Goal: Check status: Check status

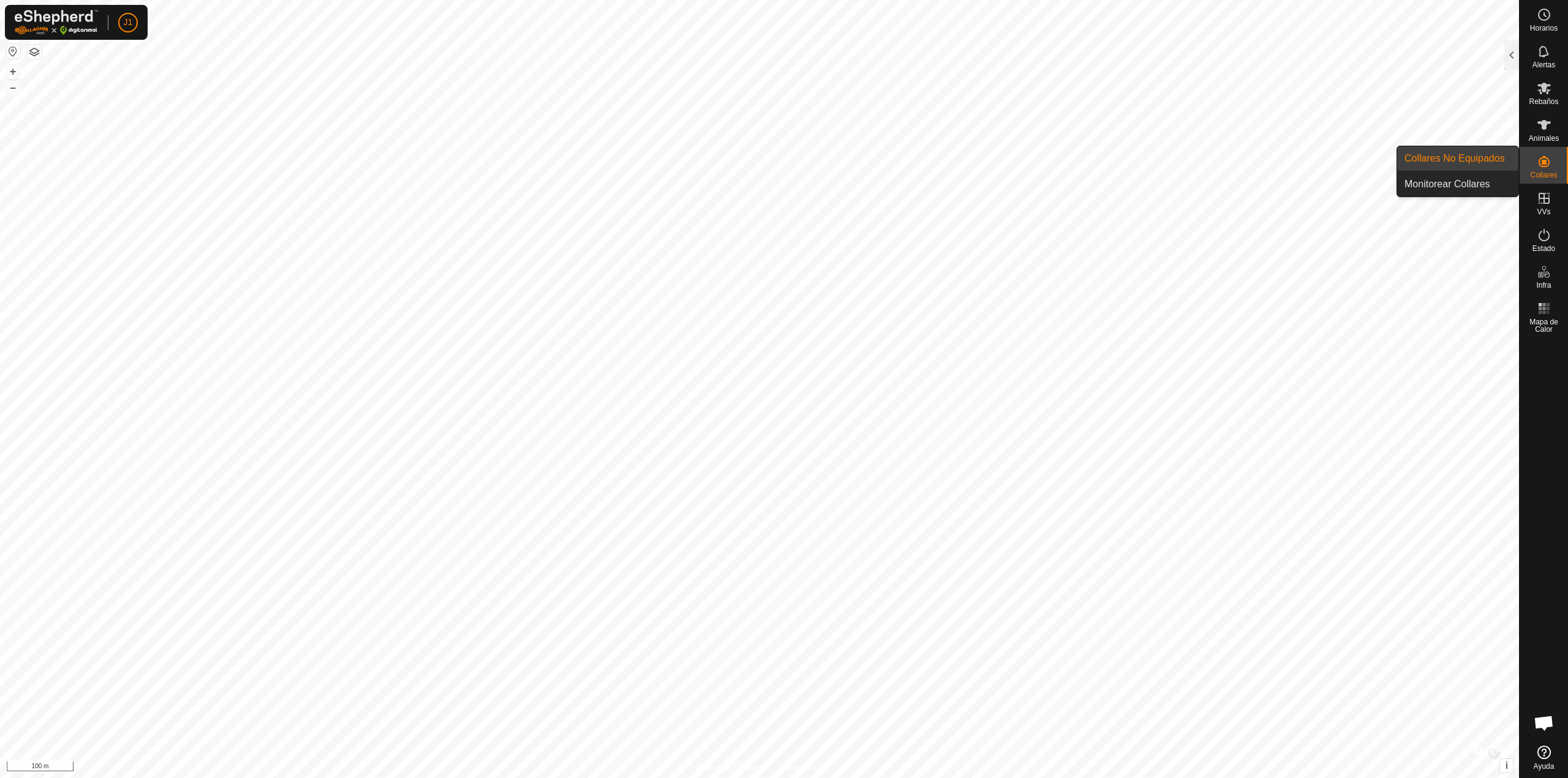
click at [1505, 161] on link "Collares No Equipados" at bounding box center [1457, 158] width 121 height 25
click at [1536, 166] on icon at bounding box center [1544, 161] width 15 height 15
click at [1462, 164] on link "Collares No Equipados" at bounding box center [1457, 158] width 121 height 25
click at [1512, 53] on div at bounding box center [1512, 55] width 15 height 29
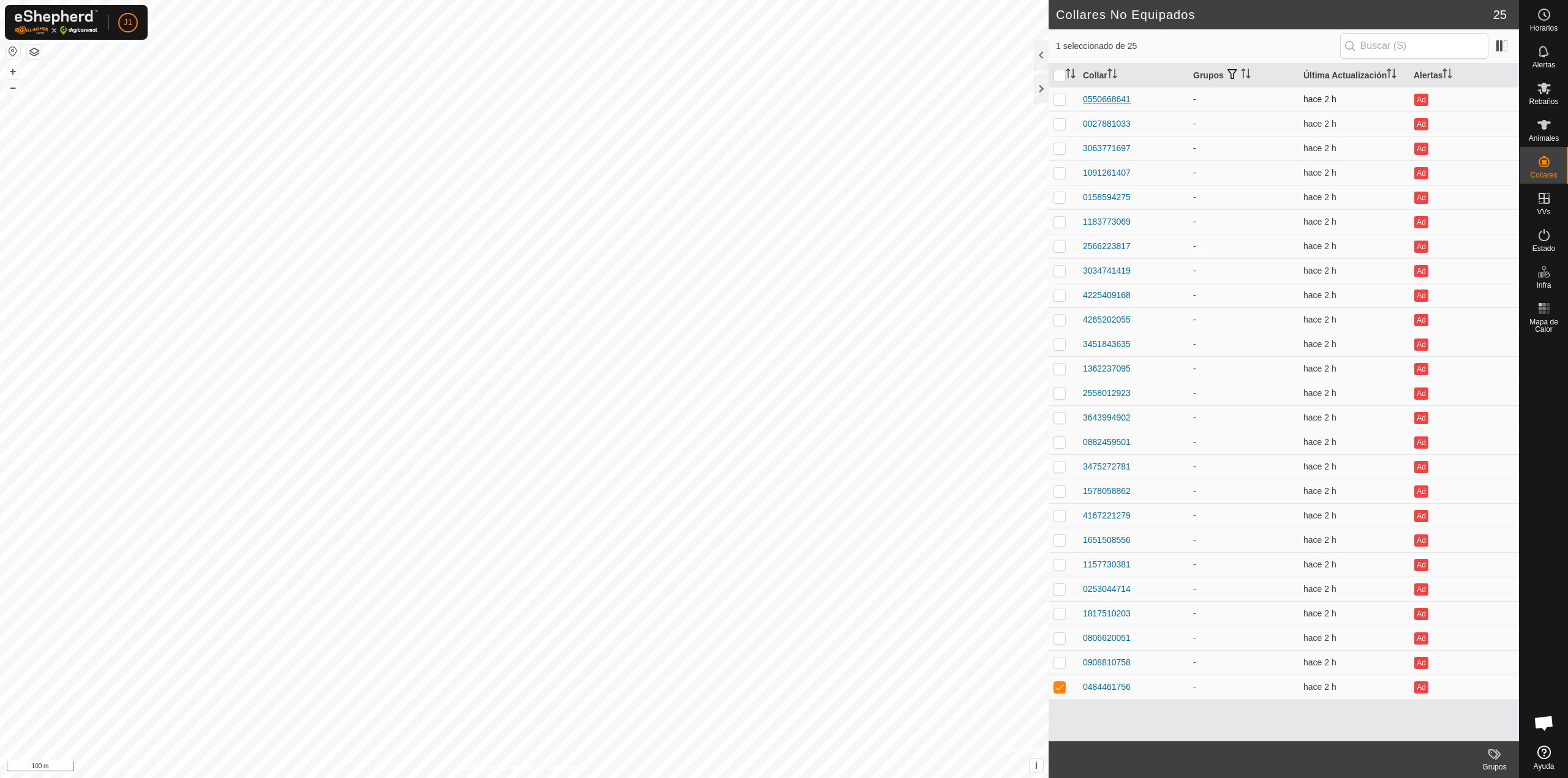
click at [1085, 101] on div "0550668641" at bounding box center [1107, 99] width 48 height 13
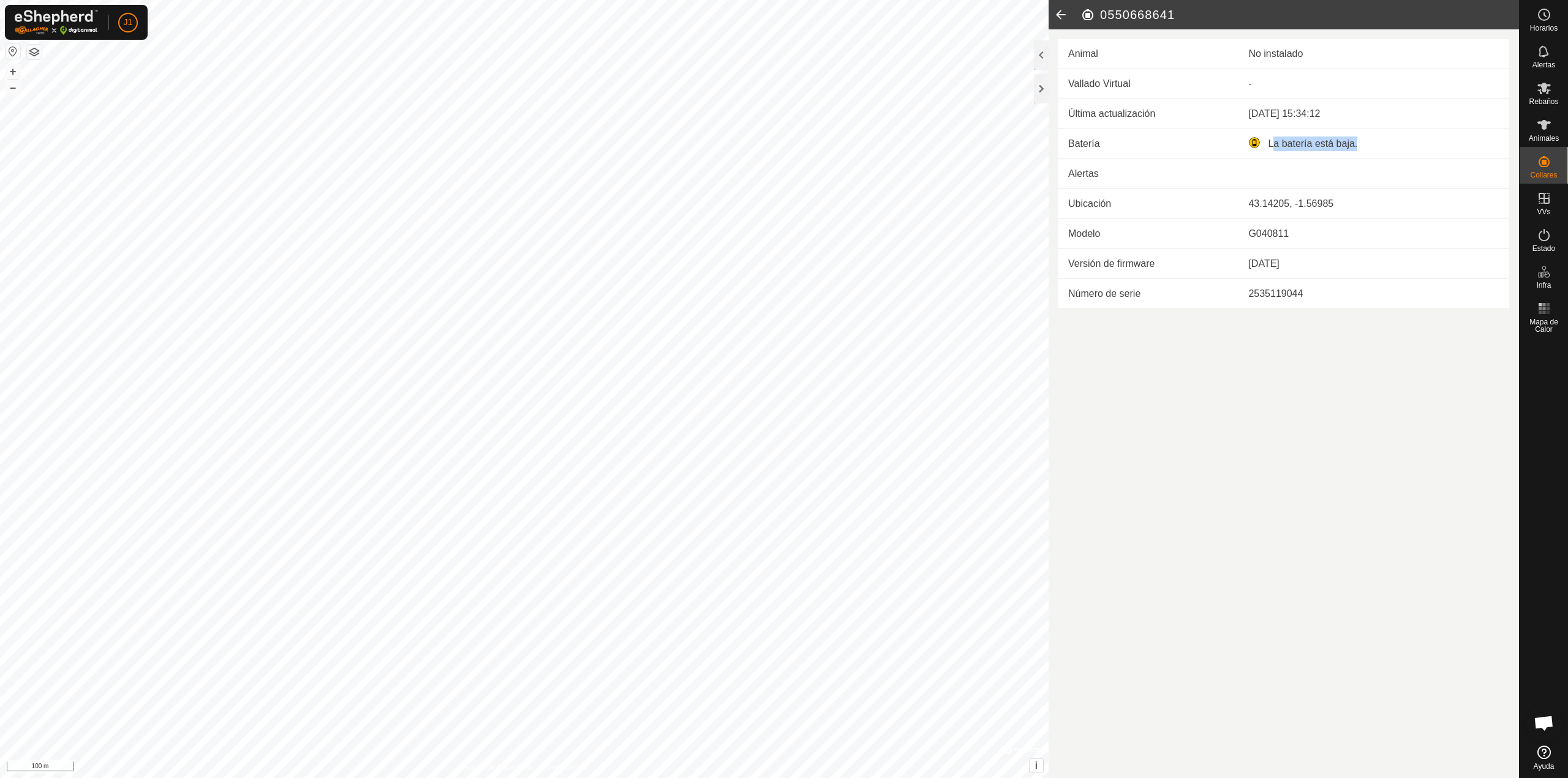
drag, startPoint x: 1298, startPoint y: 146, endPoint x: 1474, endPoint y: 180, distance: 179.3
click at [1403, 164] on tbody "Última actualización [DATE] 15:34:12 Batería La batería está baja. Alertas Ubic…" at bounding box center [1283, 204] width 451 height 210
click at [1281, 171] on td at bounding box center [1373, 174] width 270 height 30
drag, startPoint x: 1370, startPoint y: 145, endPoint x: 1523, endPoint y: 173, distance: 155.5
click at [1502, 168] on tbody "Última actualización [DATE] 15:34:12 Batería La batería está baja. Alertas Ubic…" at bounding box center [1283, 204] width 451 height 210
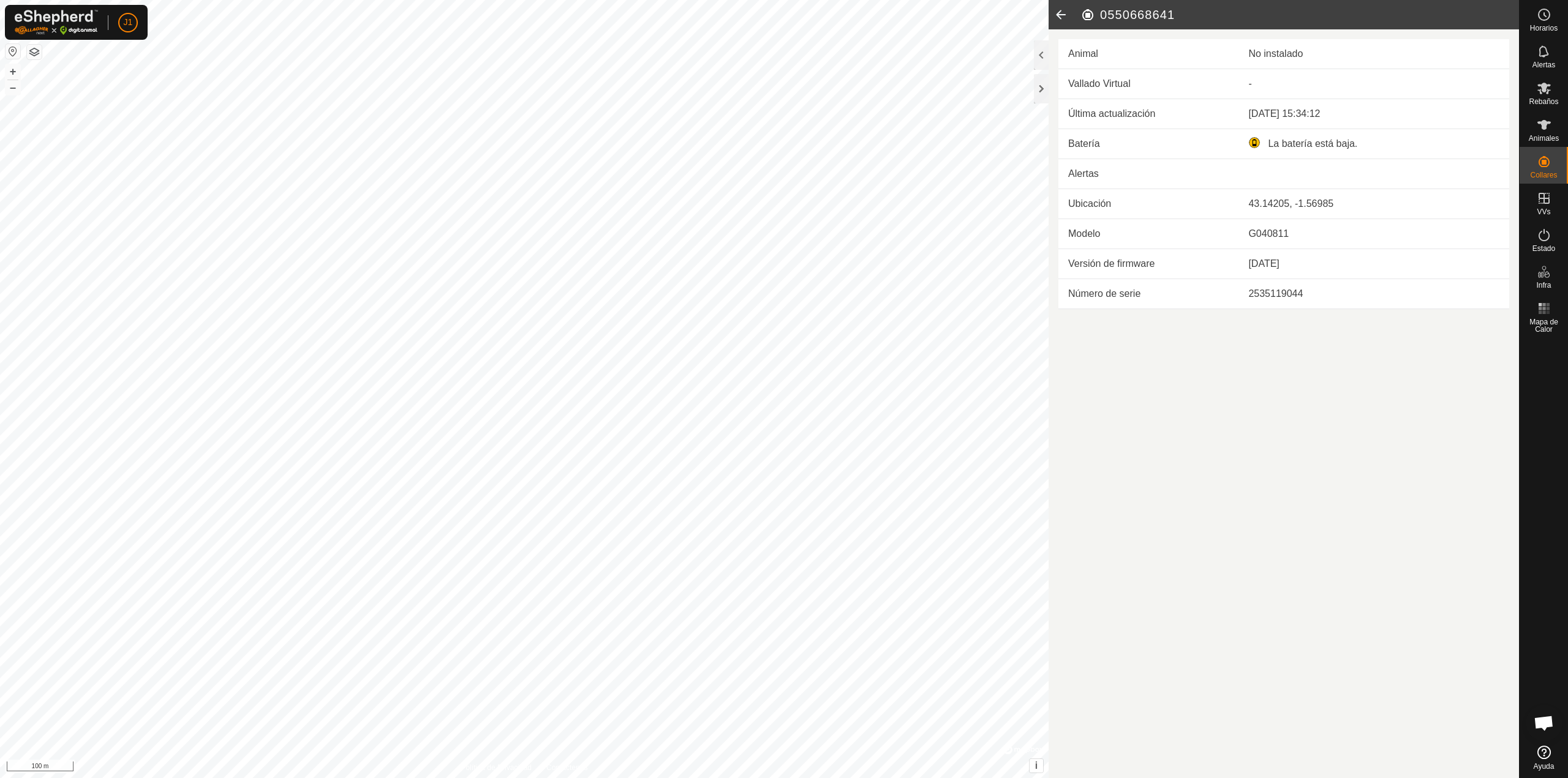
click at [1361, 213] on td "43.14205, -1.56985" at bounding box center [1373, 204] width 270 height 30
drag, startPoint x: 1264, startPoint y: 147, endPoint x: 1401, endPoint y: 185, distance: 142.2
click at [1364, 176] on tbody "Última actualización [DATE] 15:34:12 Batería La batería está baja. Alertas Ubic…" at bounding box center [1283, 204] width 451 height 210
click at [1038, 61] on div at bounding box center [1041, 55] width 15 height 29
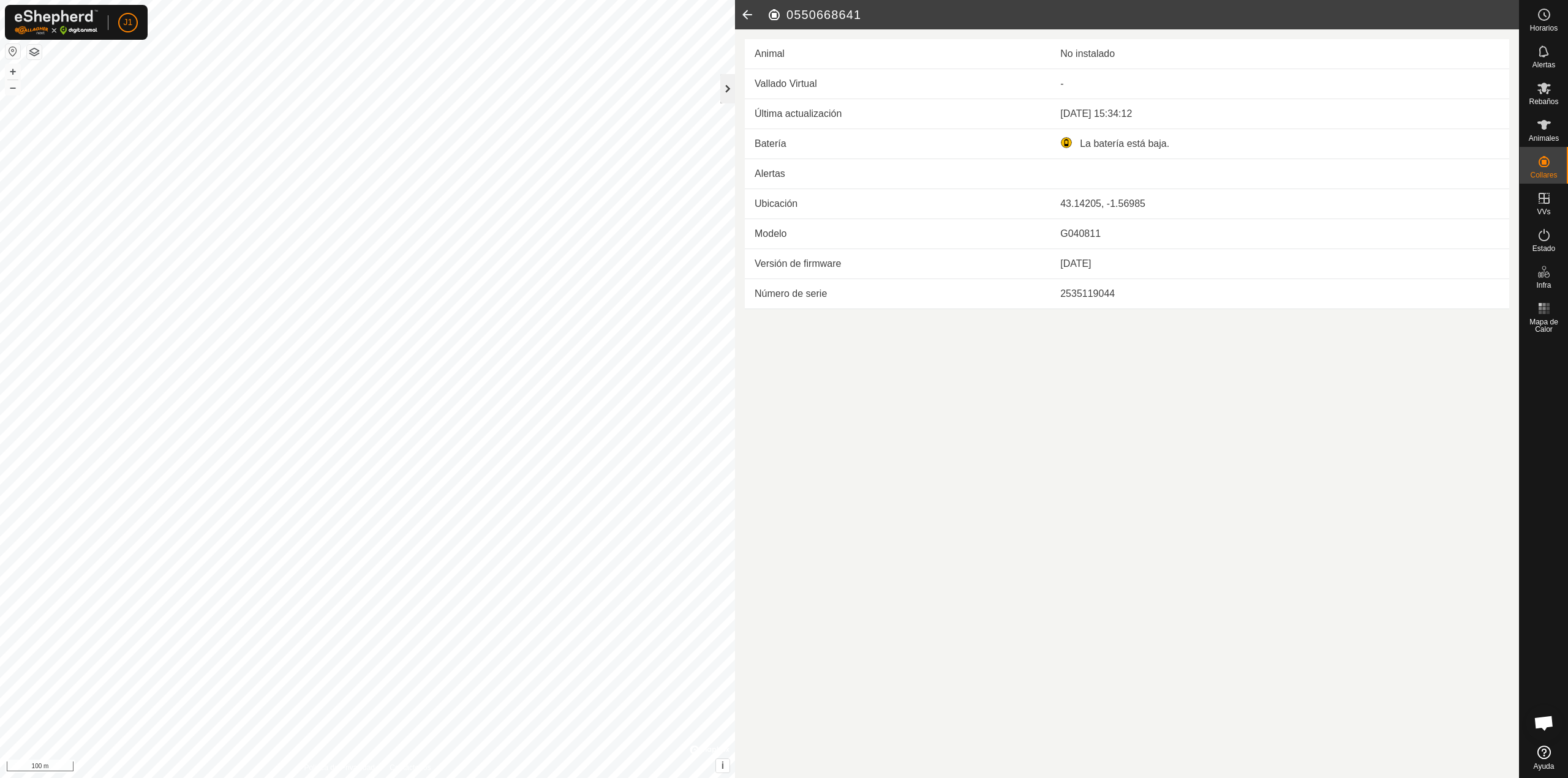
click at [727, 86] on div at bounding box center [728, 89] width 15 height 29
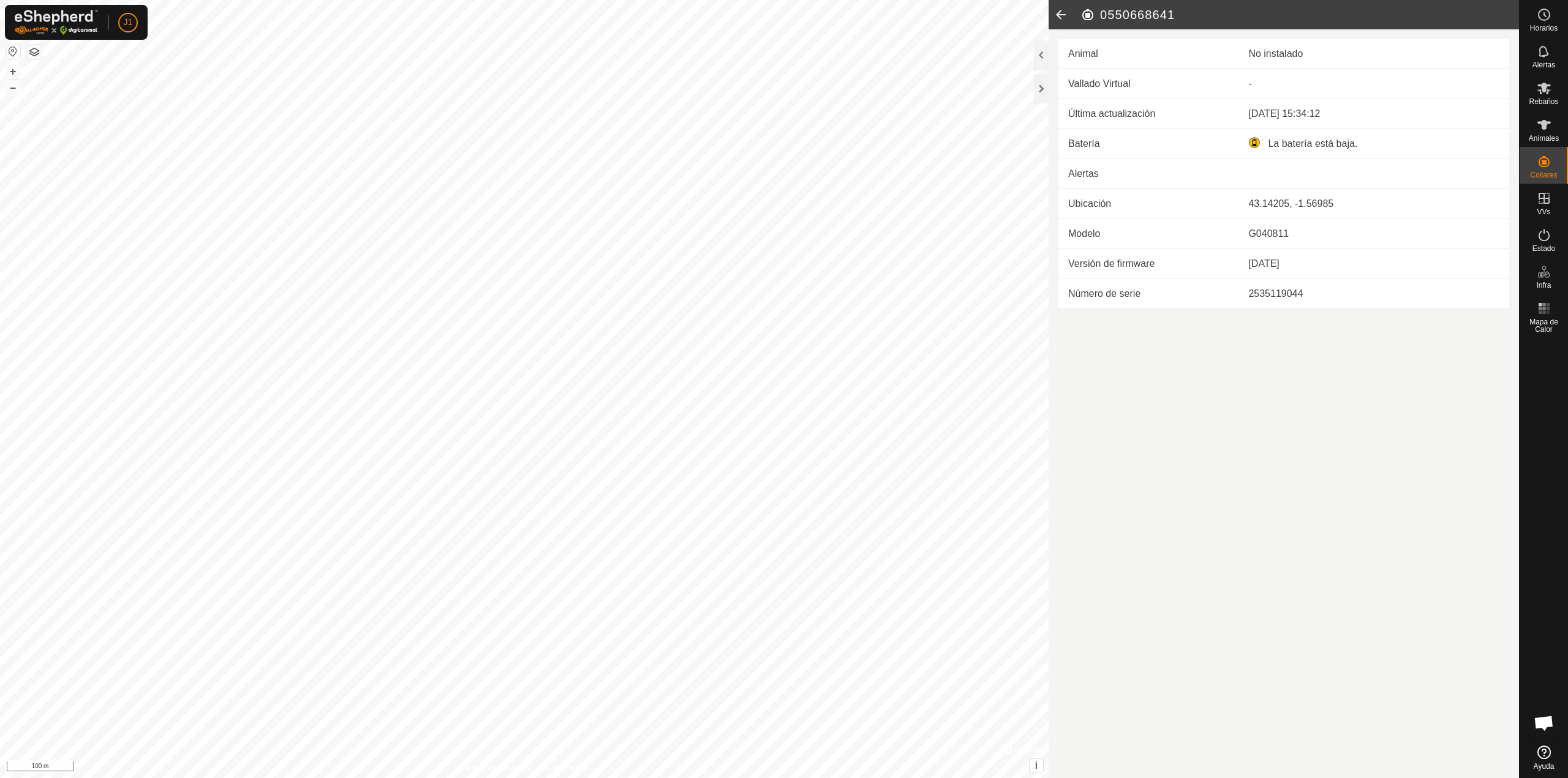
click at [1065, 17] on icon at bounding box center [1060, 14] width 25 height 29
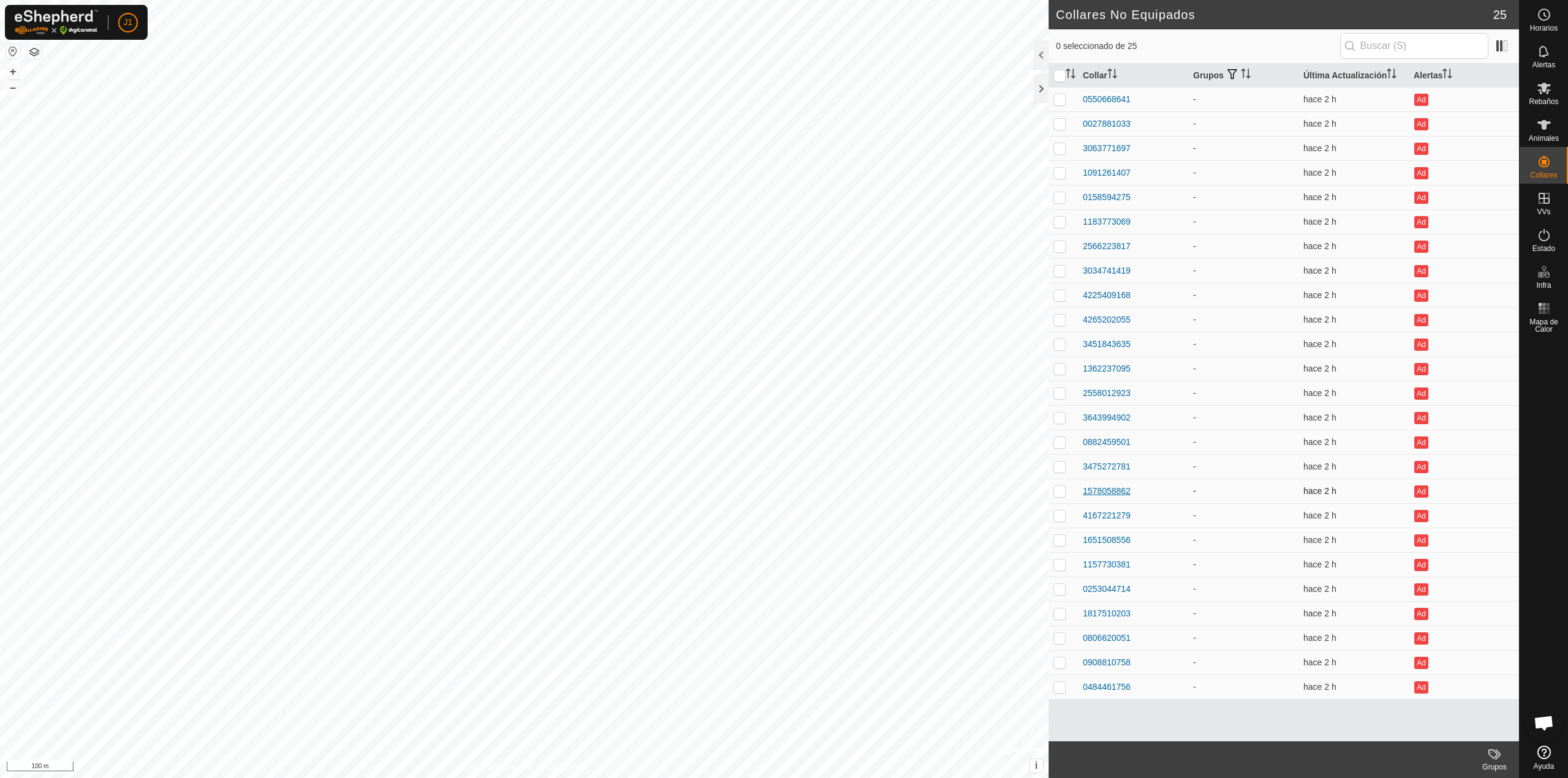
click at [1104, 495] on div "1578058862" at bounding box center [1107, 491] width 48 height 13
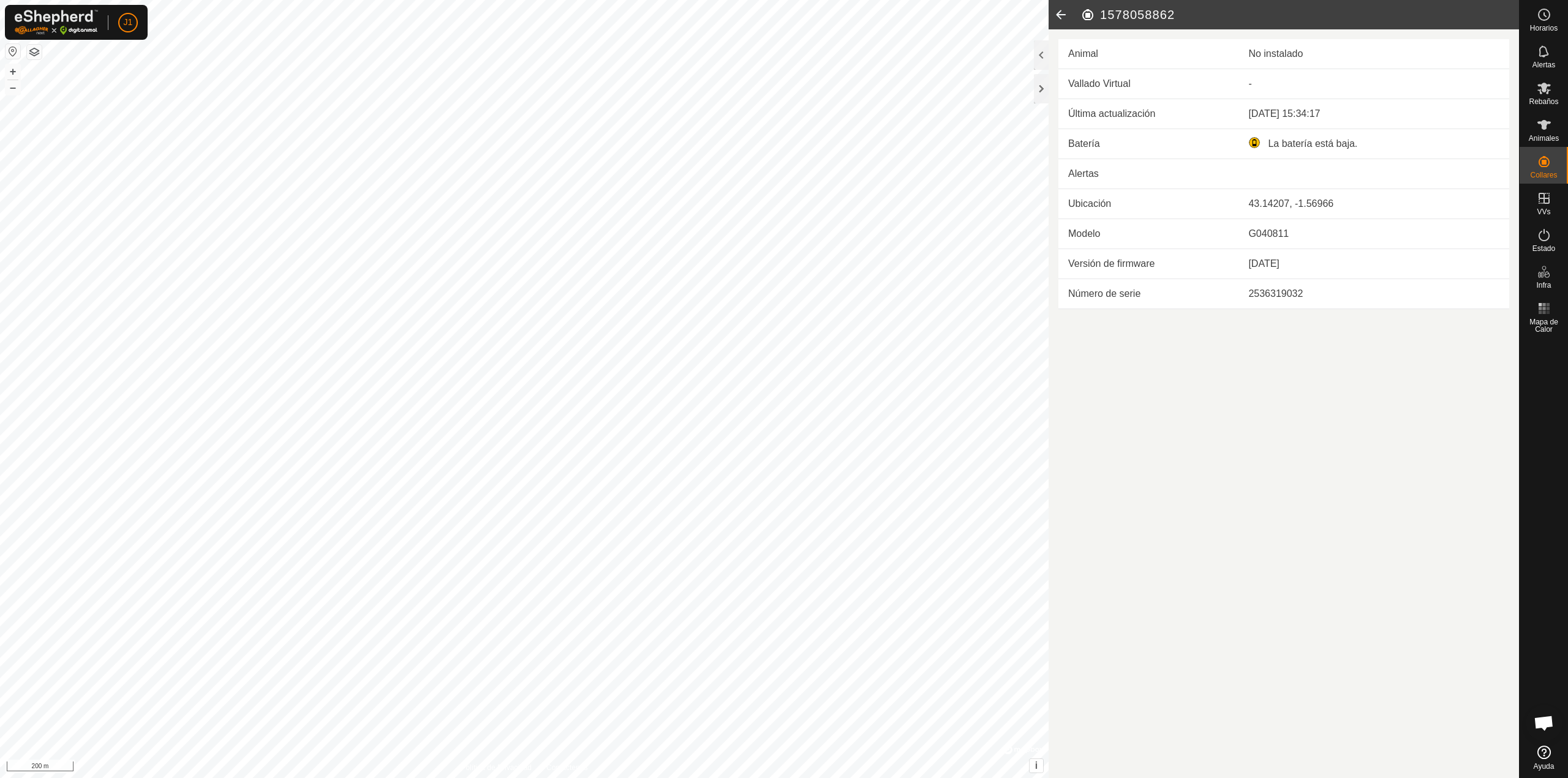
click at [1053, 11] on icon at bounding box center [1060, 14] width 25 height 29
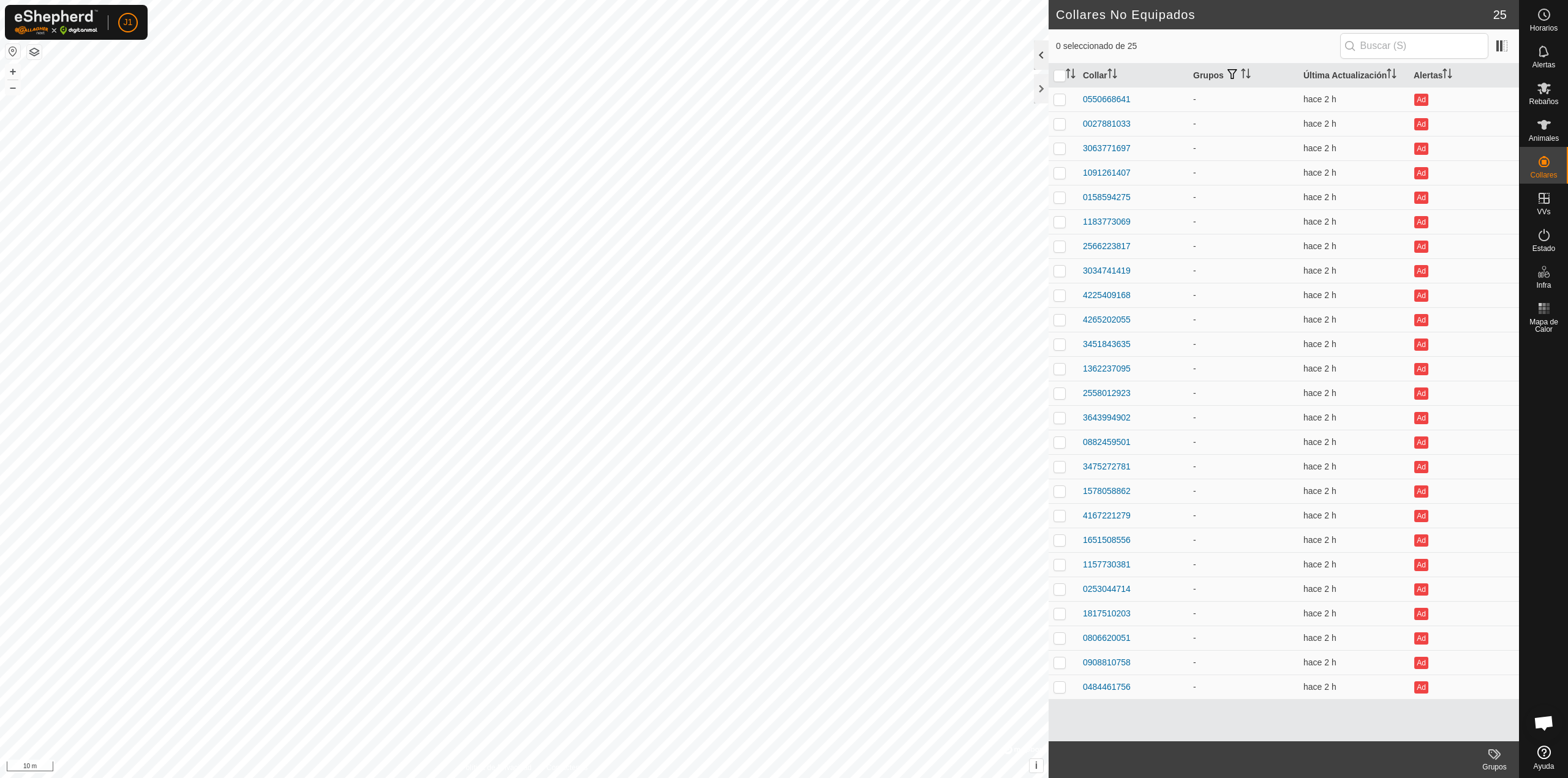
click at [1044, 51] on div at bounding box center [1041, 55] width 15 height 29
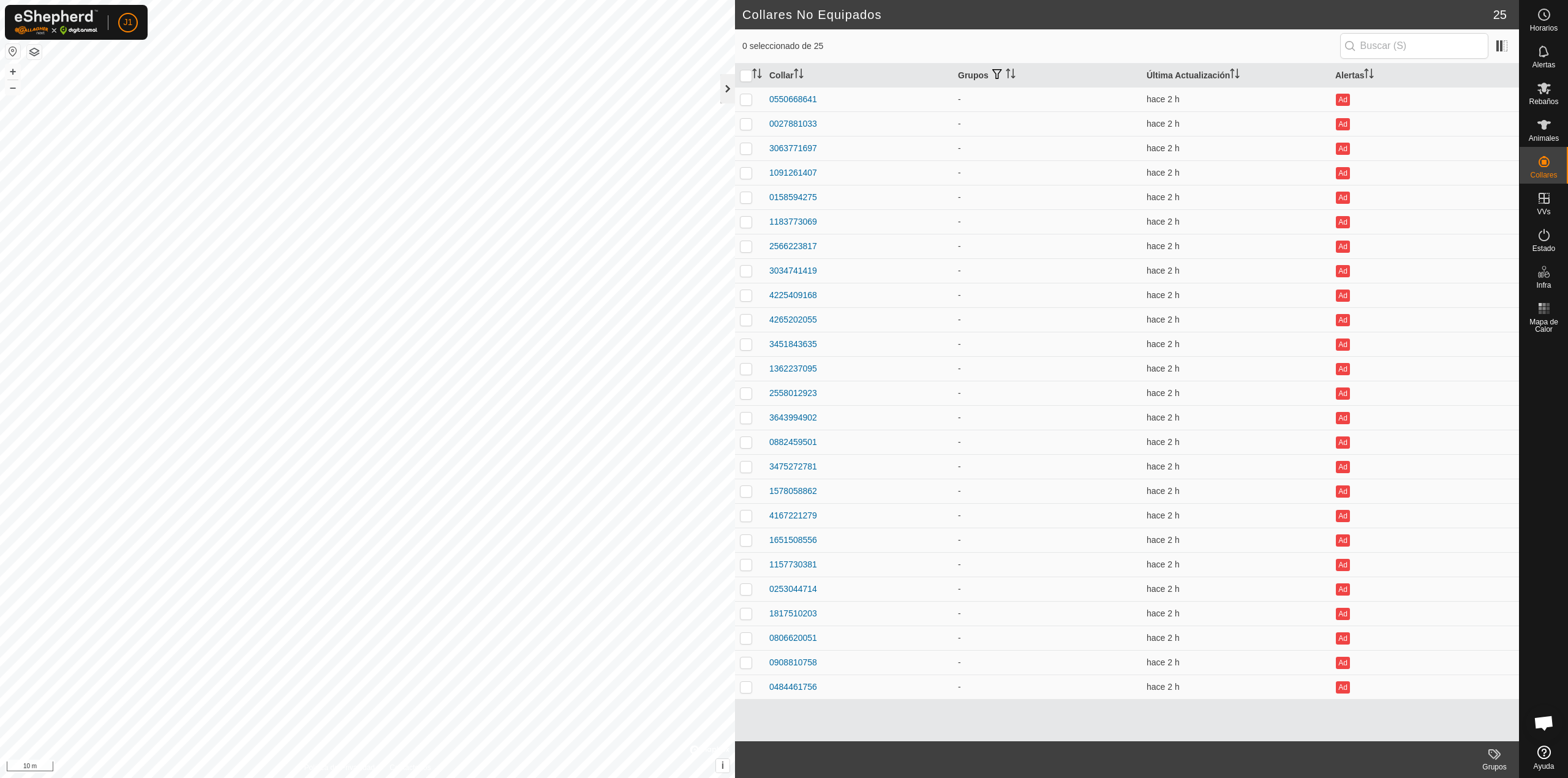
click at [729, 100] on div at bounding box center [728, 89] width 15 height 29
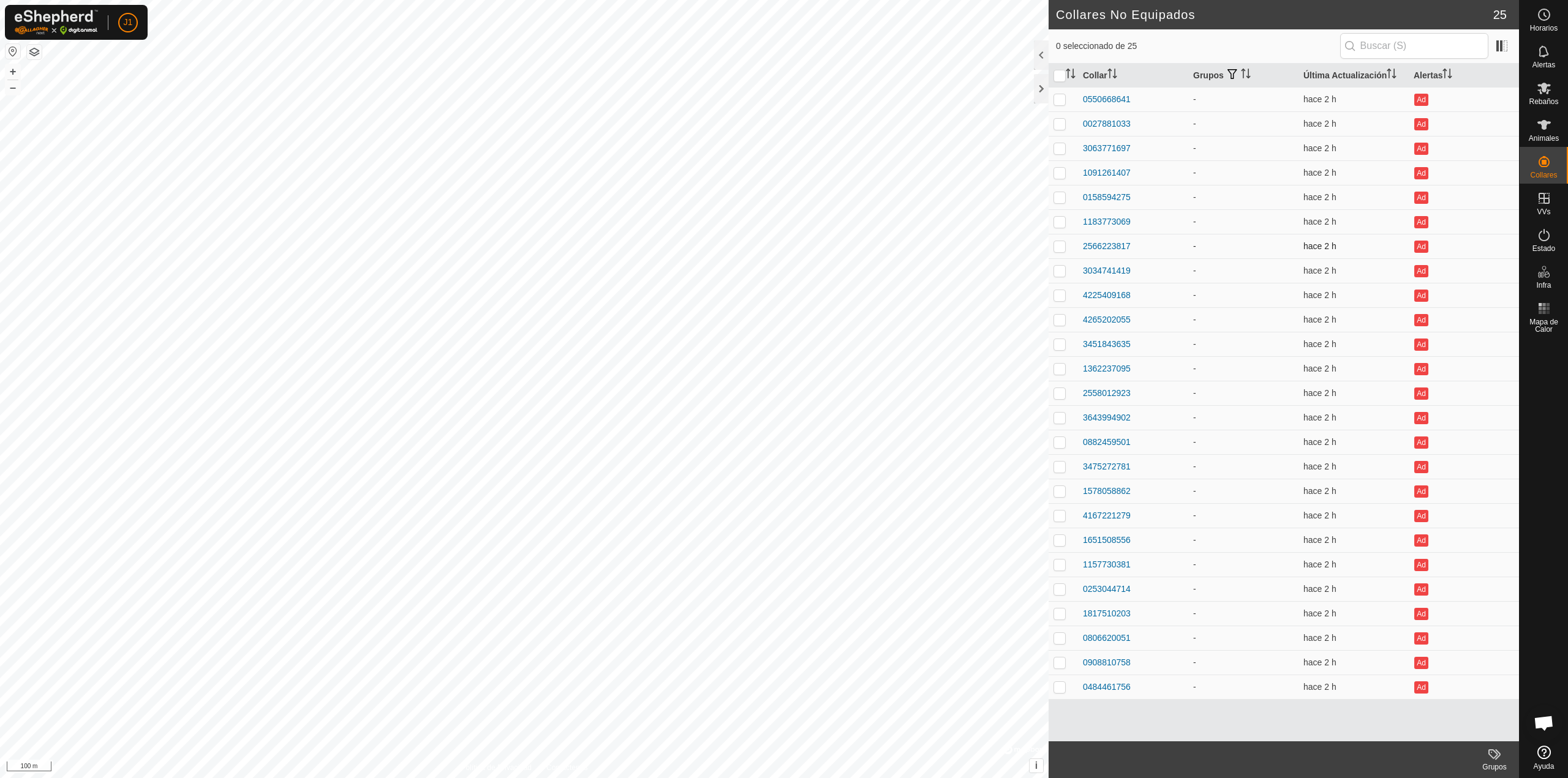
click at [1098, 237] on td "2566223817" at bounding box center [1133, 246] width 110 height 25
click at [1101, 246] on div "2566223817" at bounding box center [1107, 246] width 48 height 13
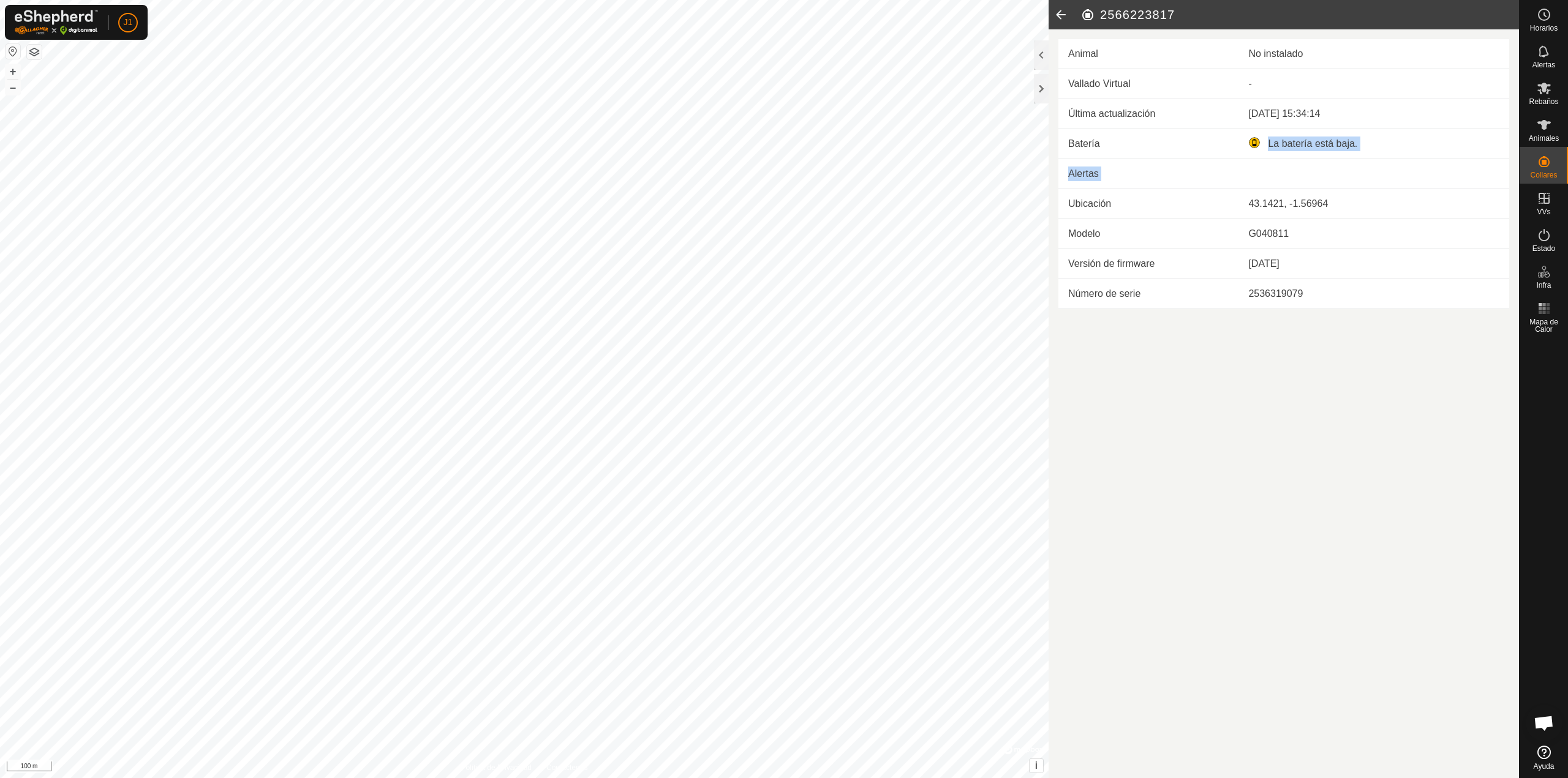
drag, startPoint x: 1269, startPoint y: 151, endPoint x: 1409, endPoint y: 166, distance: 140.8
click at [1409, 166] on tbody "Última actualización [DATE] 15:34:14 Batería La batería está baja. Alertas Ubic…" at bounding box center [1283, 204] width 451 height 210
click at [1132, 333] on article "2566223817 Animal No instalado Vallado Virtual - Última actualización [DATE] 15…" at bounding box center [1283, 389] width 470 height 778
drag, startPoint x: 1297, startPoint y: 146, endPoint x: 1428, endPoint y: 161, distance: 131.9
click at [1428, 161] on tbody "Última actualización [DATE] 15:34:09 Batería La batería está baja. Alertas Ubic…" at bounding box center [1283, 204] width 451 height 210
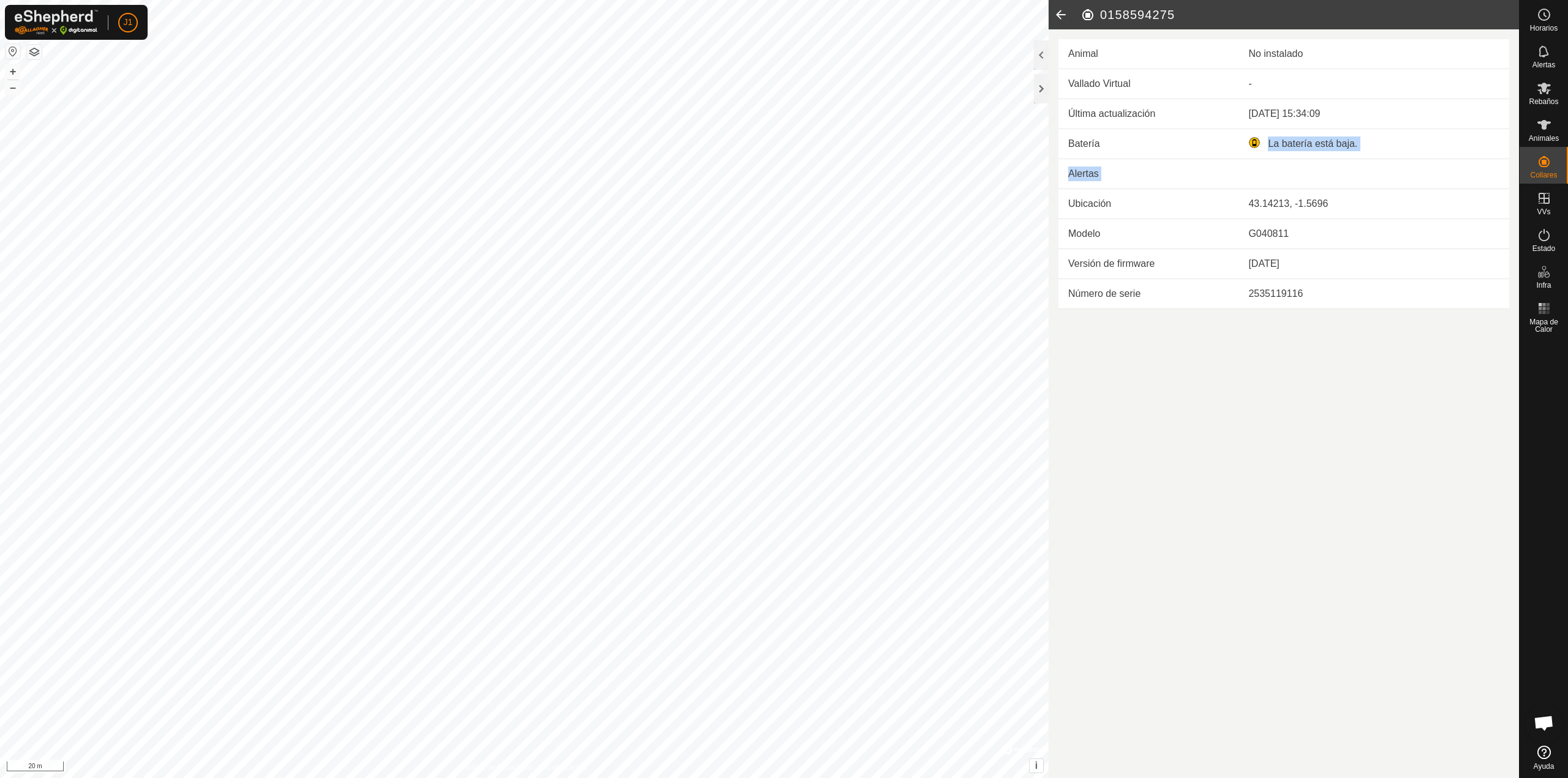
click at [1316, 179] on td at bounding box center [1373, 174] width 270 height 30
click at [1548, 728] on span "Chat abierto" at bounding box center [1543, 724] width 20 height 17
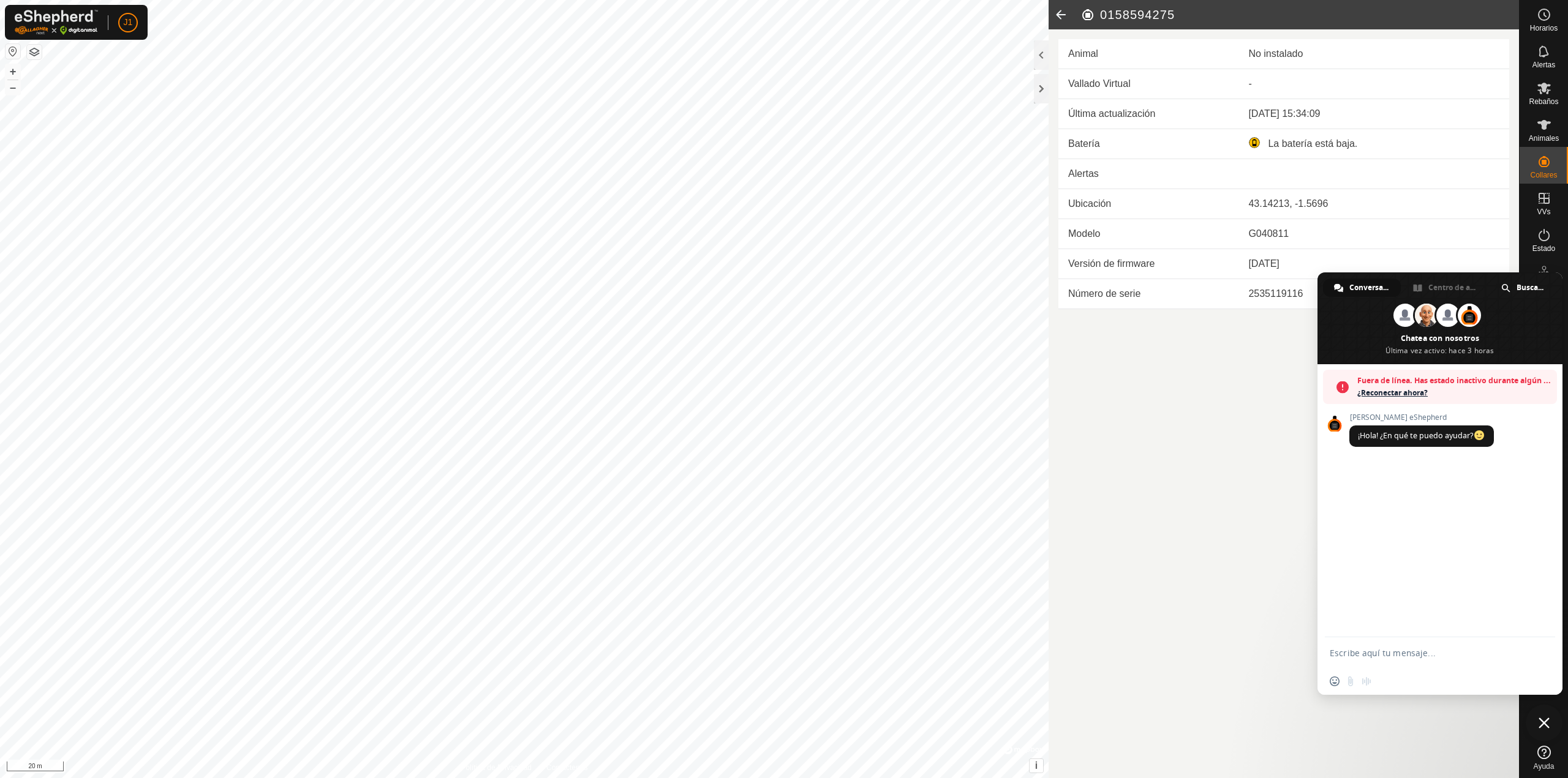
drag, startPoint x: 1282, startPoint y: 396, endPoint x: 1290, endPoint y: 390, distance: 10.0
click at [1283, 396] on article "0158594275 Animal No instalado Vallado Virtual - Última actualización [DATE] 15…" at bounding box center [1283, 389] width 470 height 778
click at [1201, 397] on article "0158594275 Animal No instalado Vallado Virtual - Última actualización [DATE] 15…" at bounding box center [1283, 389] width 470 height 778
click at [1548, 728] on span "Cerrar el chat" at bounding box center [1543, 722] width 37 height 37
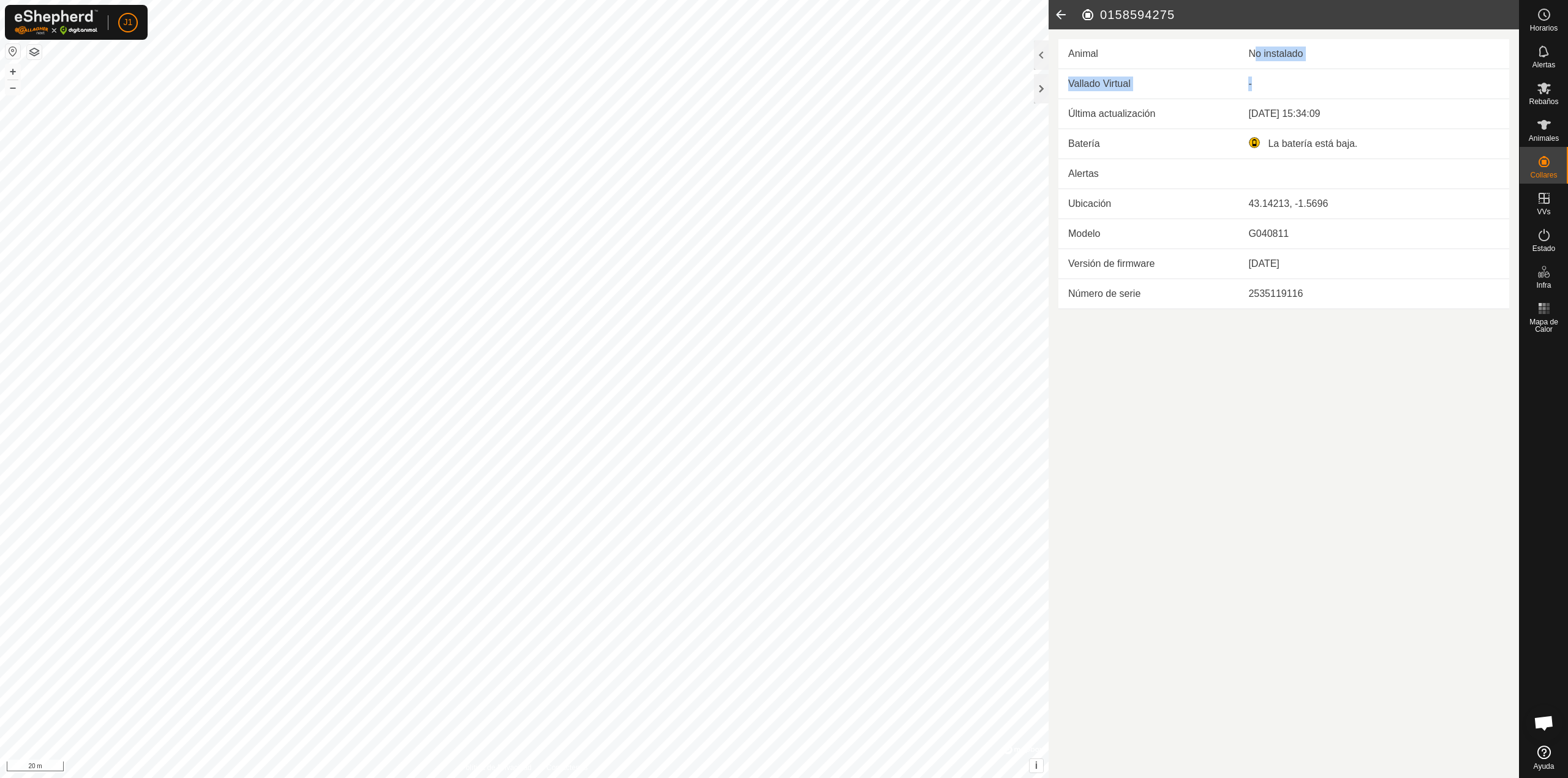
drag, startPoint x: 1243, startPoint y: 55, endPoint x: 1332, endPoint y: 77, distance: 91.7
click at [1332, 77] on div "Animal No instalado Vallado Virtual - Última actualización [DATE] 15:34:09 Bate…" at bounding box center [1283, 169] width 470 height 279
click at [1054, 12] on icon at bounding box center [1060, 14] width 25 height 29
